Goal: Navigation & Orientation: Understand site structure

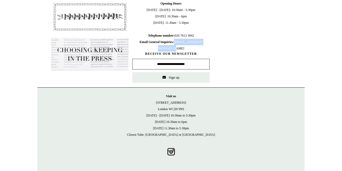
drag, startPoint x: 194, startPoint y: 47, endPoint x: 149, endPoint y: 49, distance: 45.5
click at [149, 50] on span "Opening Hours [DATE] - [DATE]: 10:30am - 5:30pm [DATE]: 10.30am - 6pm [DATE]: 1…" at bounding box center [171, 25] width 78 height 51
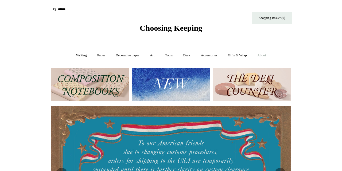
click at [263, 56] on link "About +" at bounding box center [262, 55] width 18 height 14
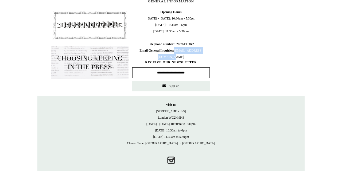
scroll to position [296, 0]
